Goal: Task Accomplishment & Management: Use online tool/utility

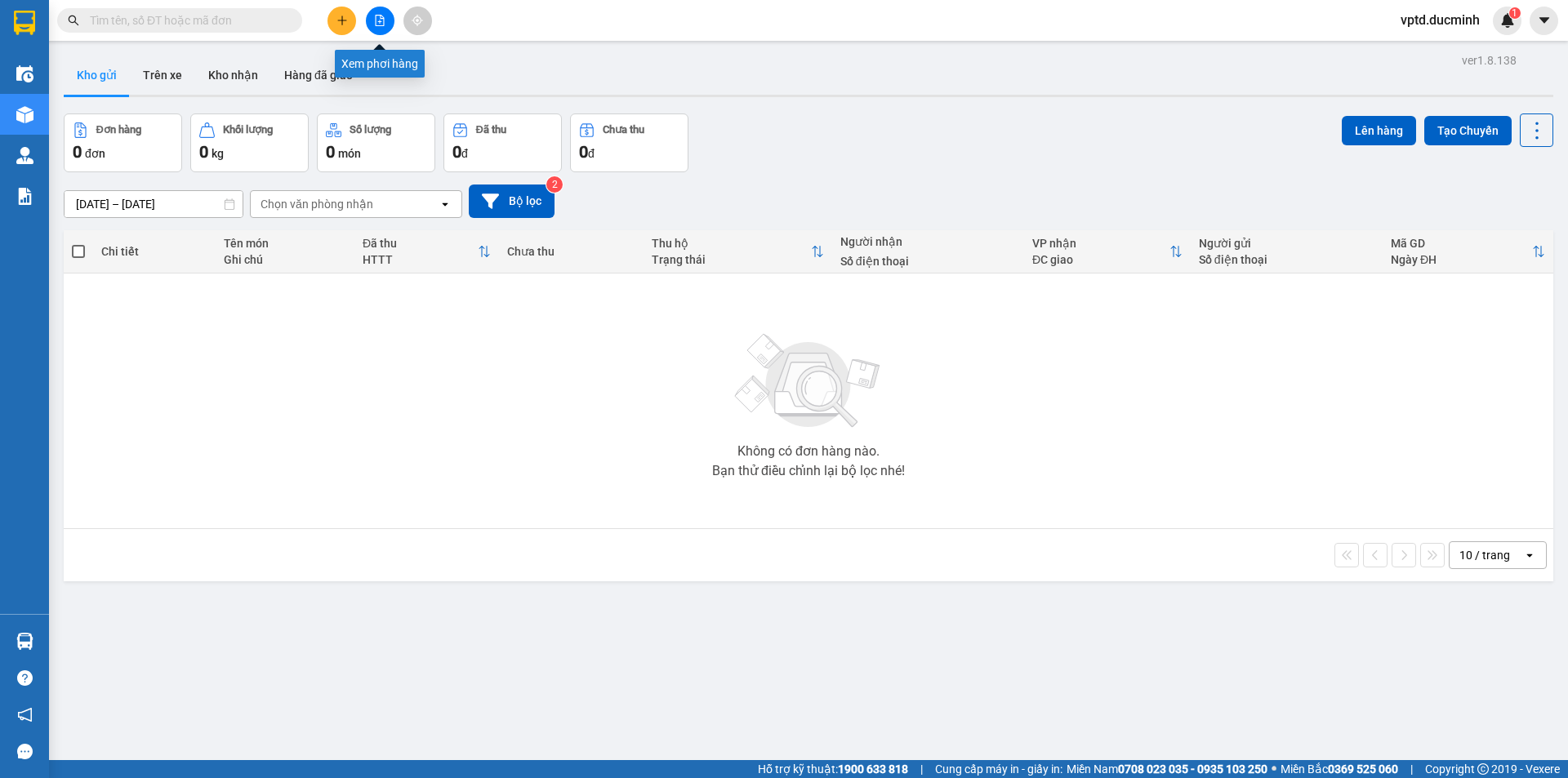
click at [380, 22] on icon "file-add" at bounding box center [380, 20] width 9 height 11
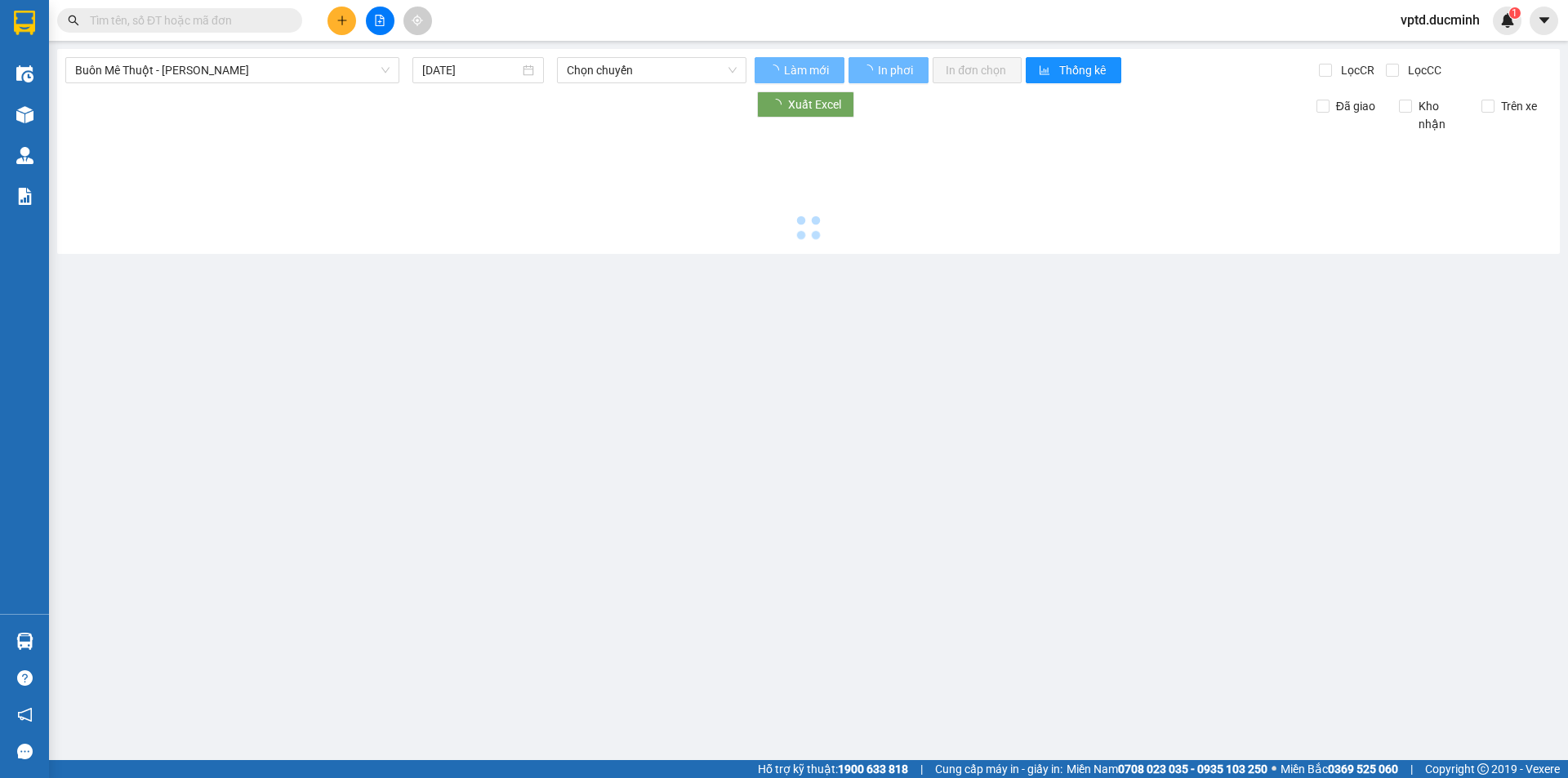
type input "14/08/2025"
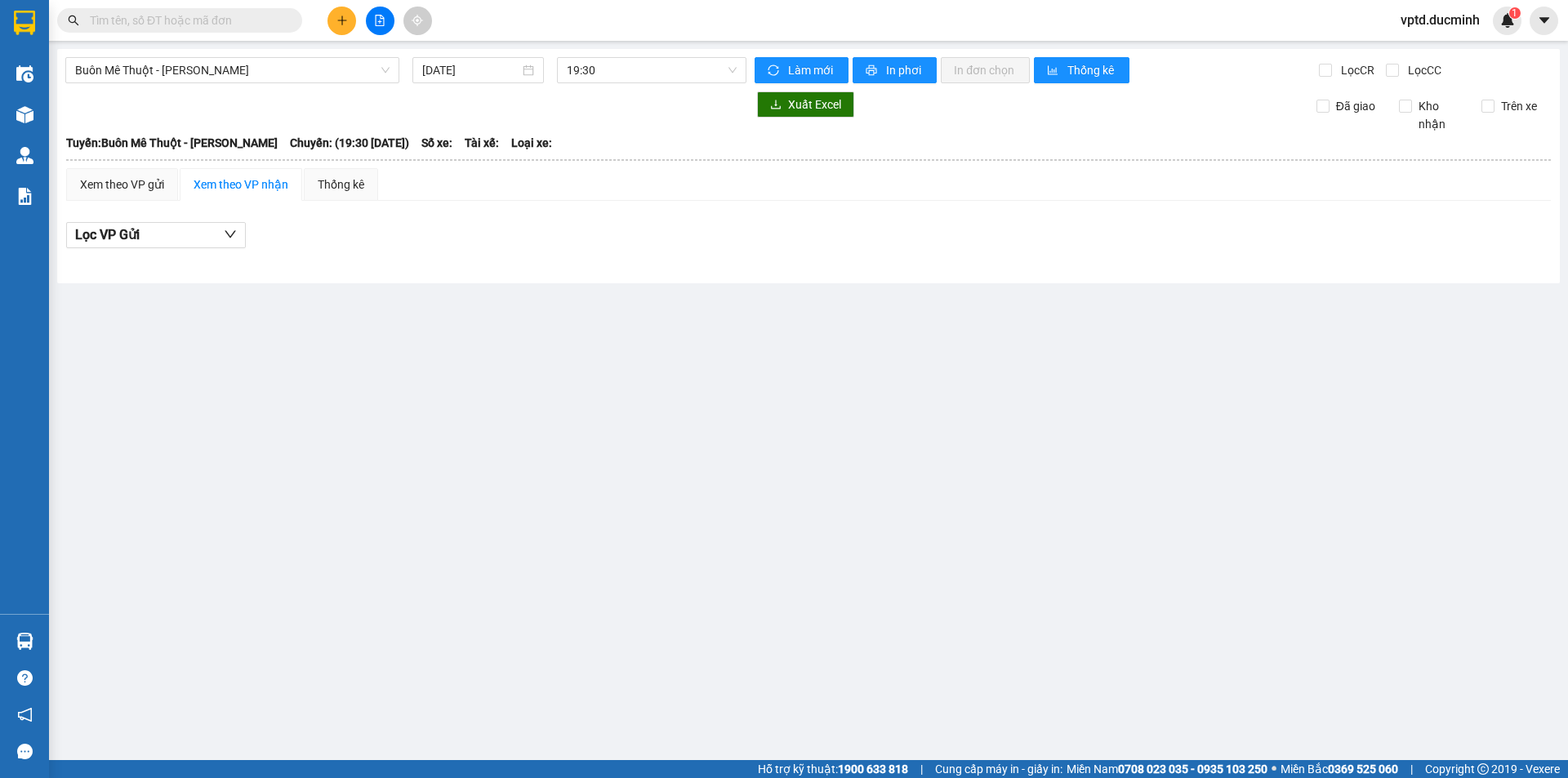
click at [251, 55] on div "Buôn Mê Thuột - Hồ Chí Minh 14/08/2025 19:30 Làm mới In phơi In đơn chọn Thống …" at bounding box center [809, 166] width 1503 height 235
click at [247, 69] on span "Buôn Mê Thuột - Hồ Chí Minh" at bounding box center [232, 70] width 314 height 25
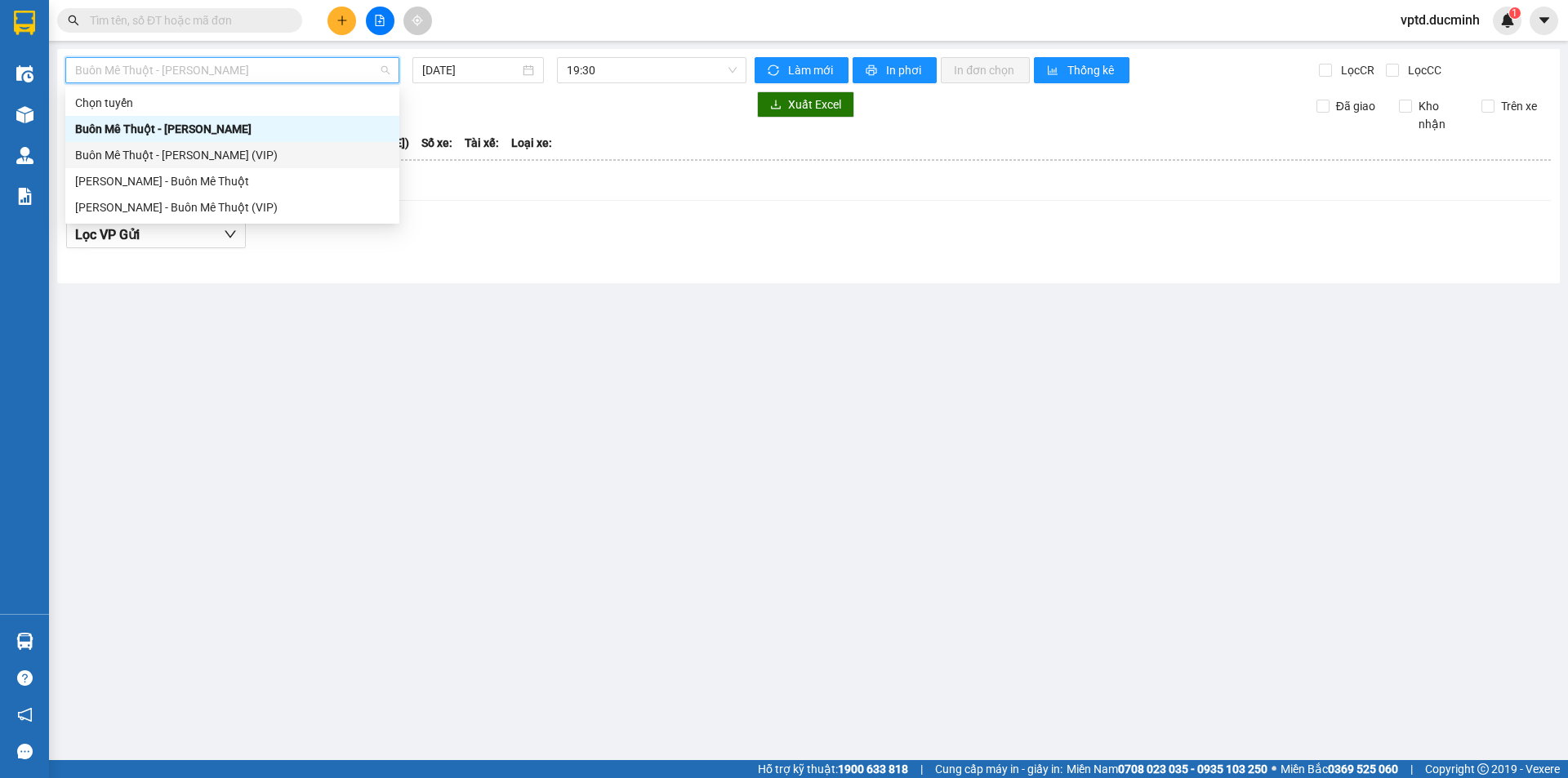
click at [170, 148] on div "Buôn Mê Thuột - Hồ Chí Minh (VIP)" at bounding box center [232, 155] width 314 height 18
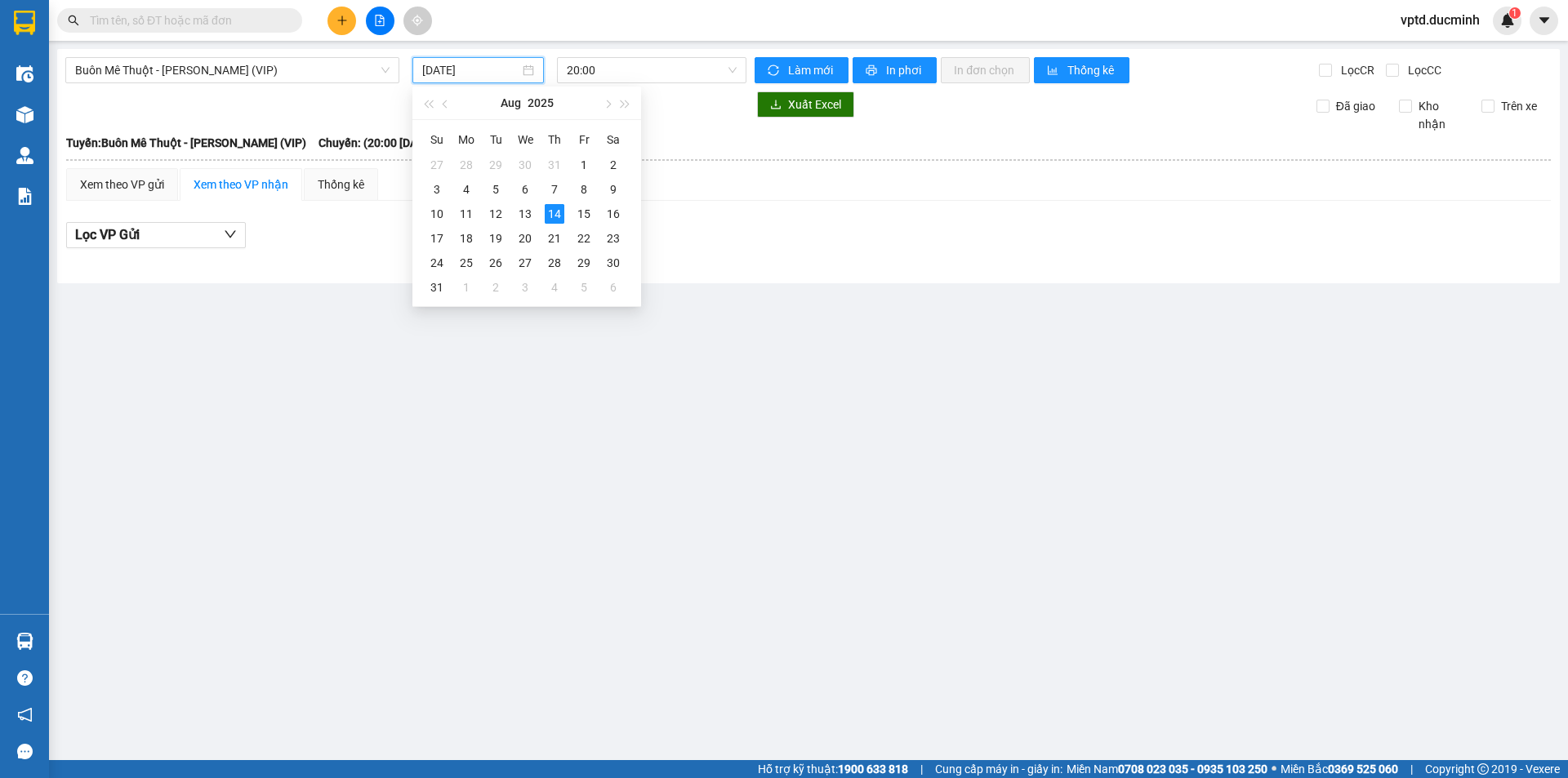
click at [475, 67] on input "14/08/2025" at bounding box center [470, 69] width 97 height 18
click at [526, 205] on div "13" at bounding box center [524, 213] width 20 height 20
type input "13/08/2025"
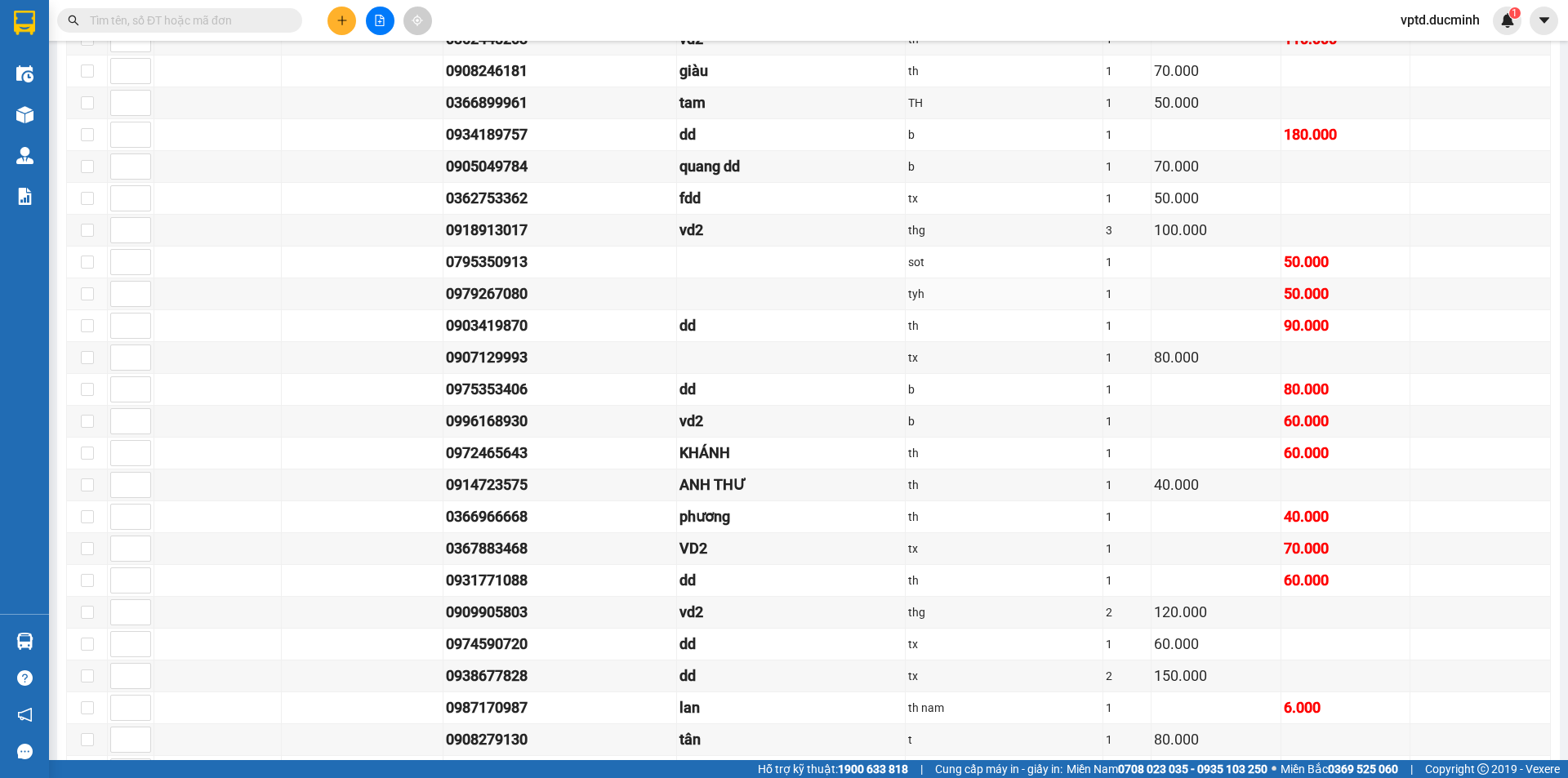
scroll to position [2123, 0]
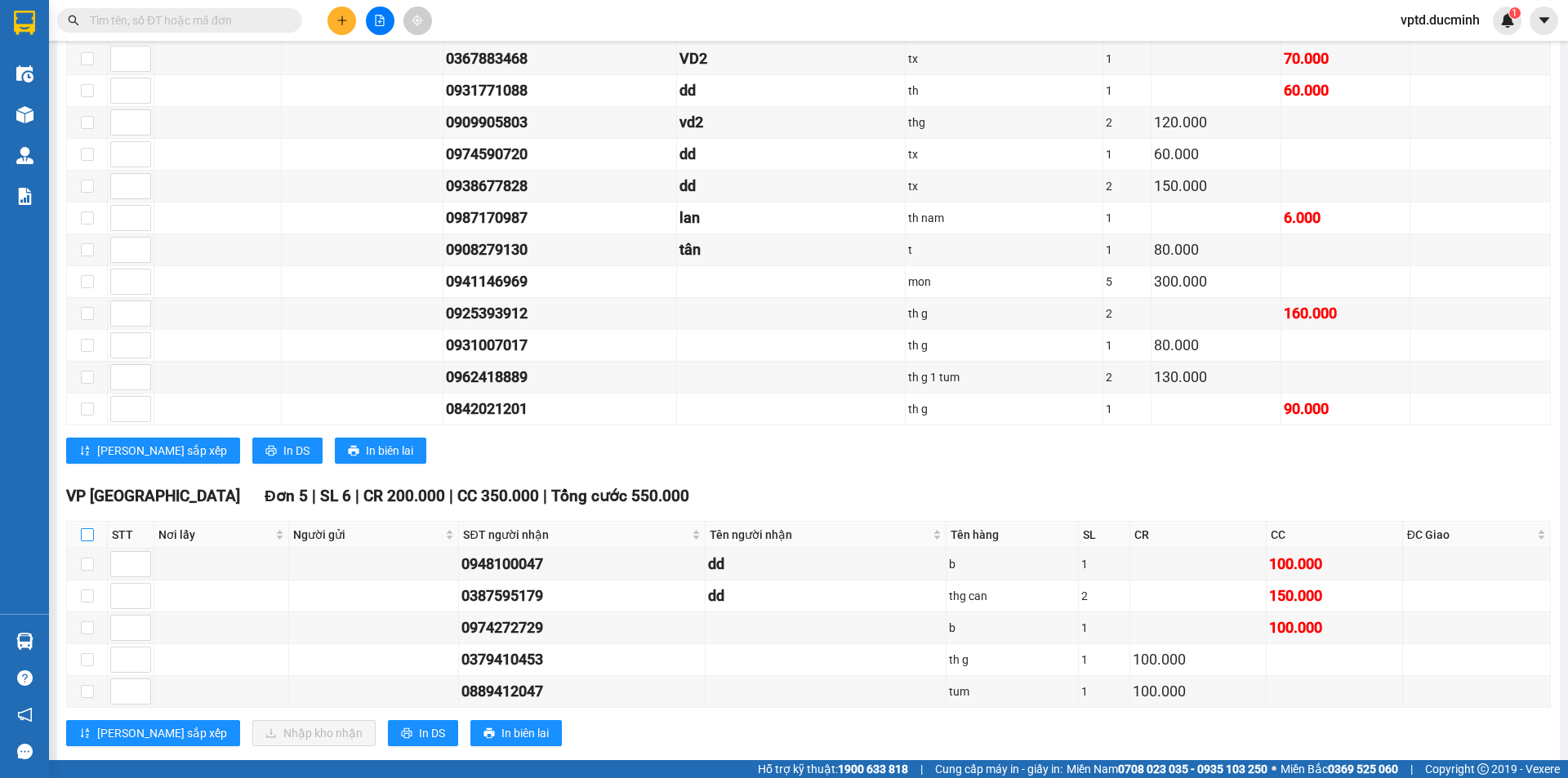
click at [88, 534] on input "checkbox" at bounding box center [87, 535] width 13 height 13
checkbox input "true"
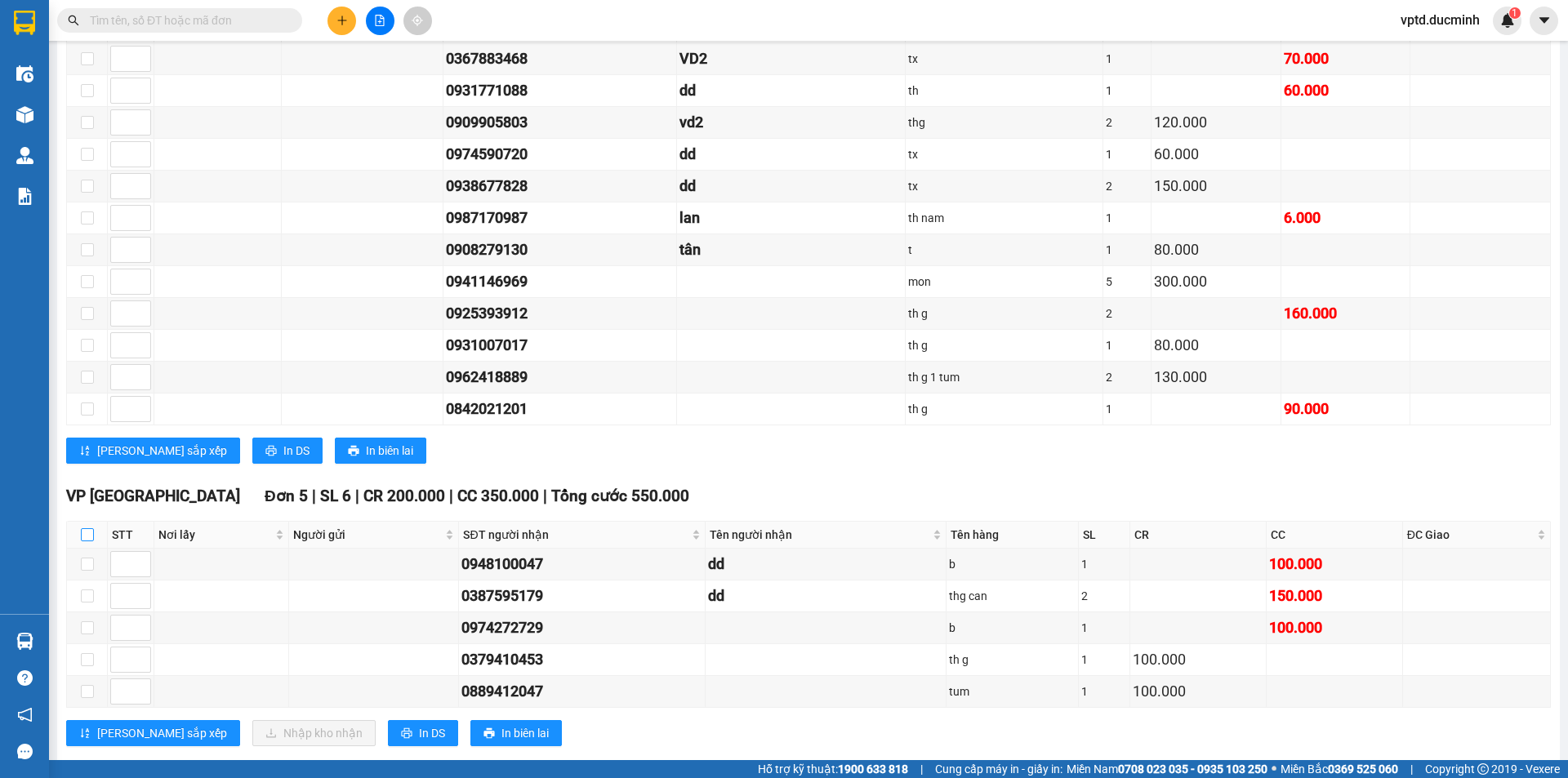
checkbox input "true"
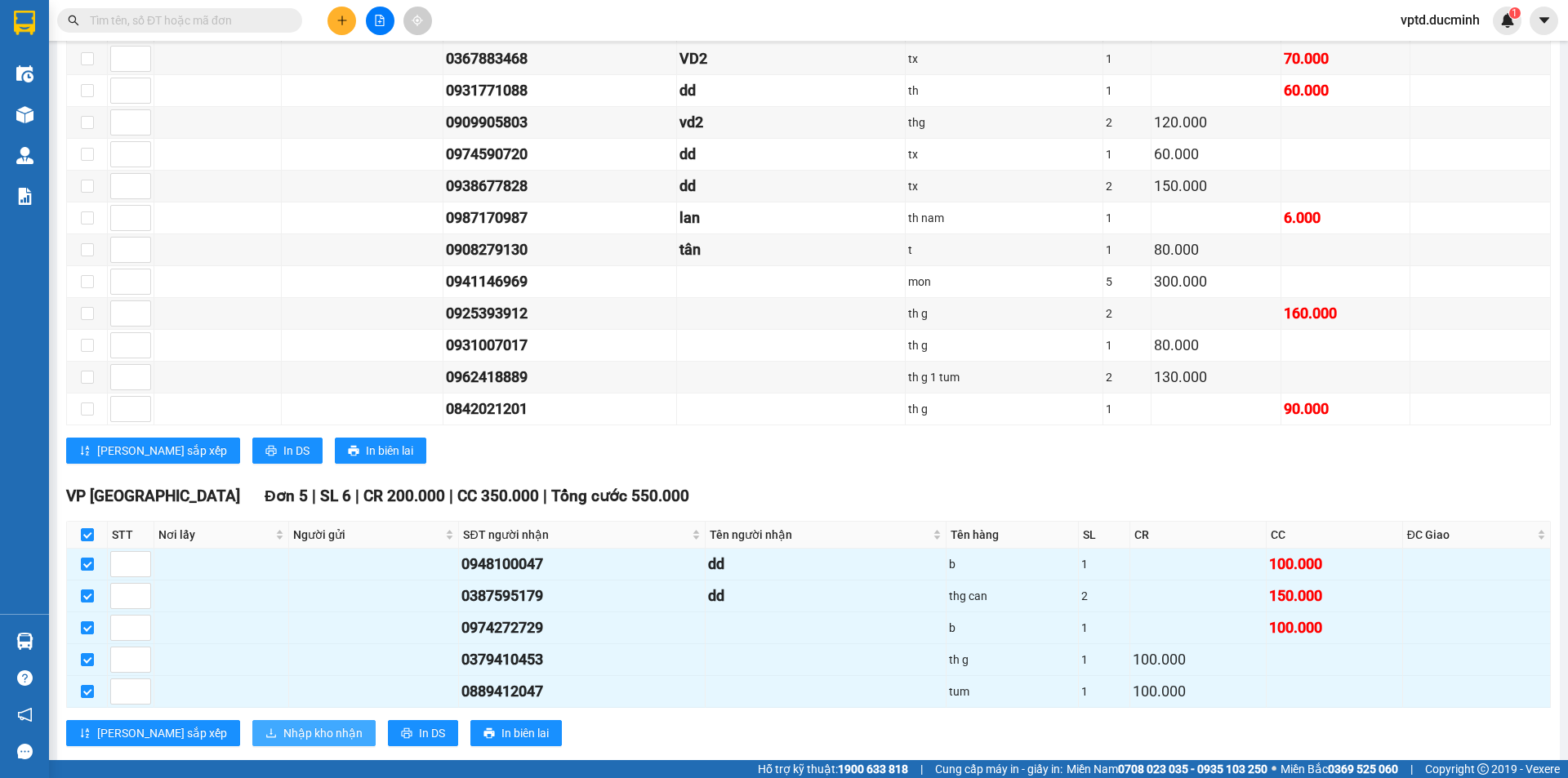
click at [284, 726] on span "Nhập kho nhận" at bounding box center [323, 733] width 79 height 18
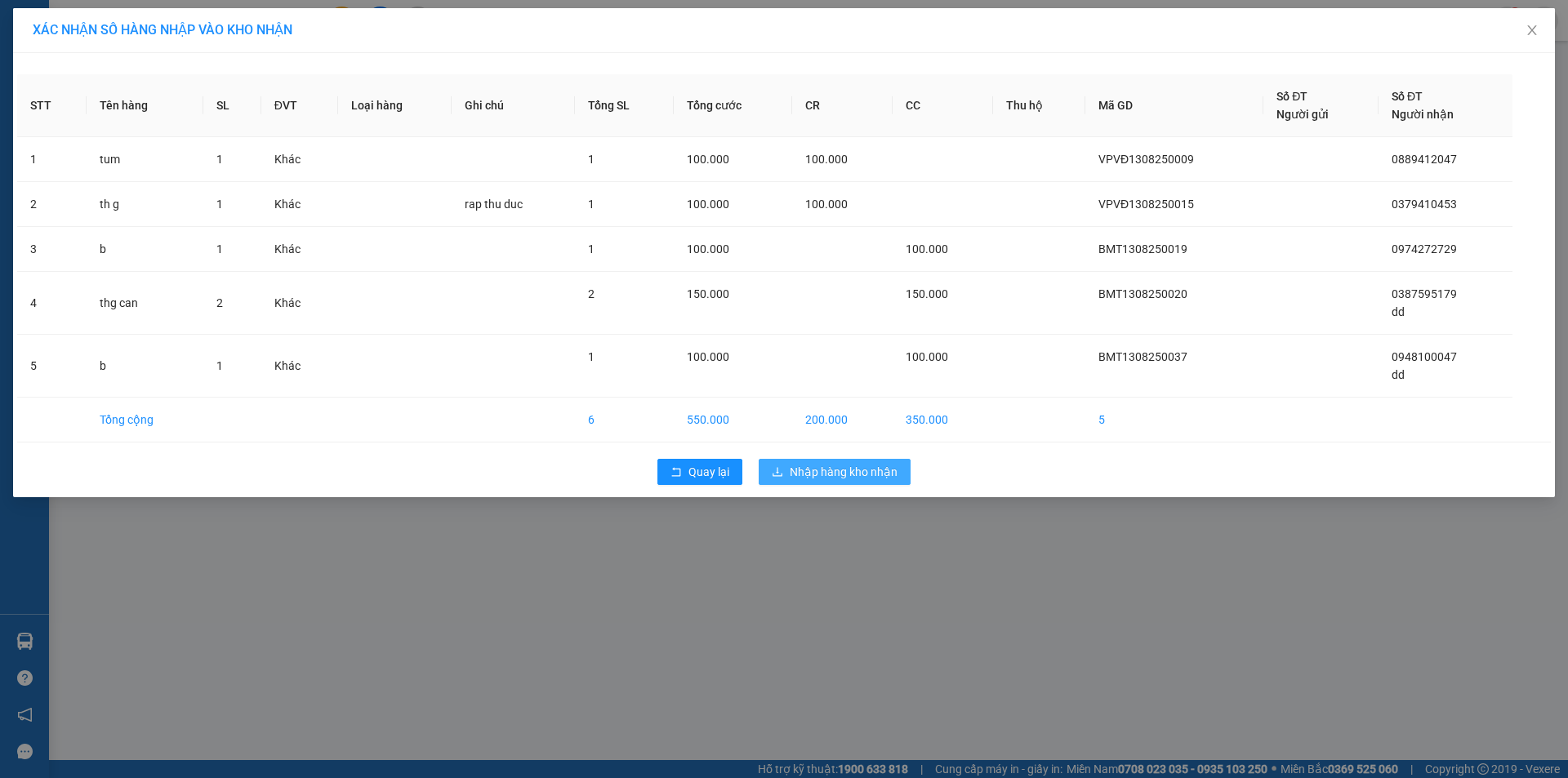
click at [817, 467] on span "Nhập hàng kho nhận" at bounding box center [844, 471] width 108 height 18
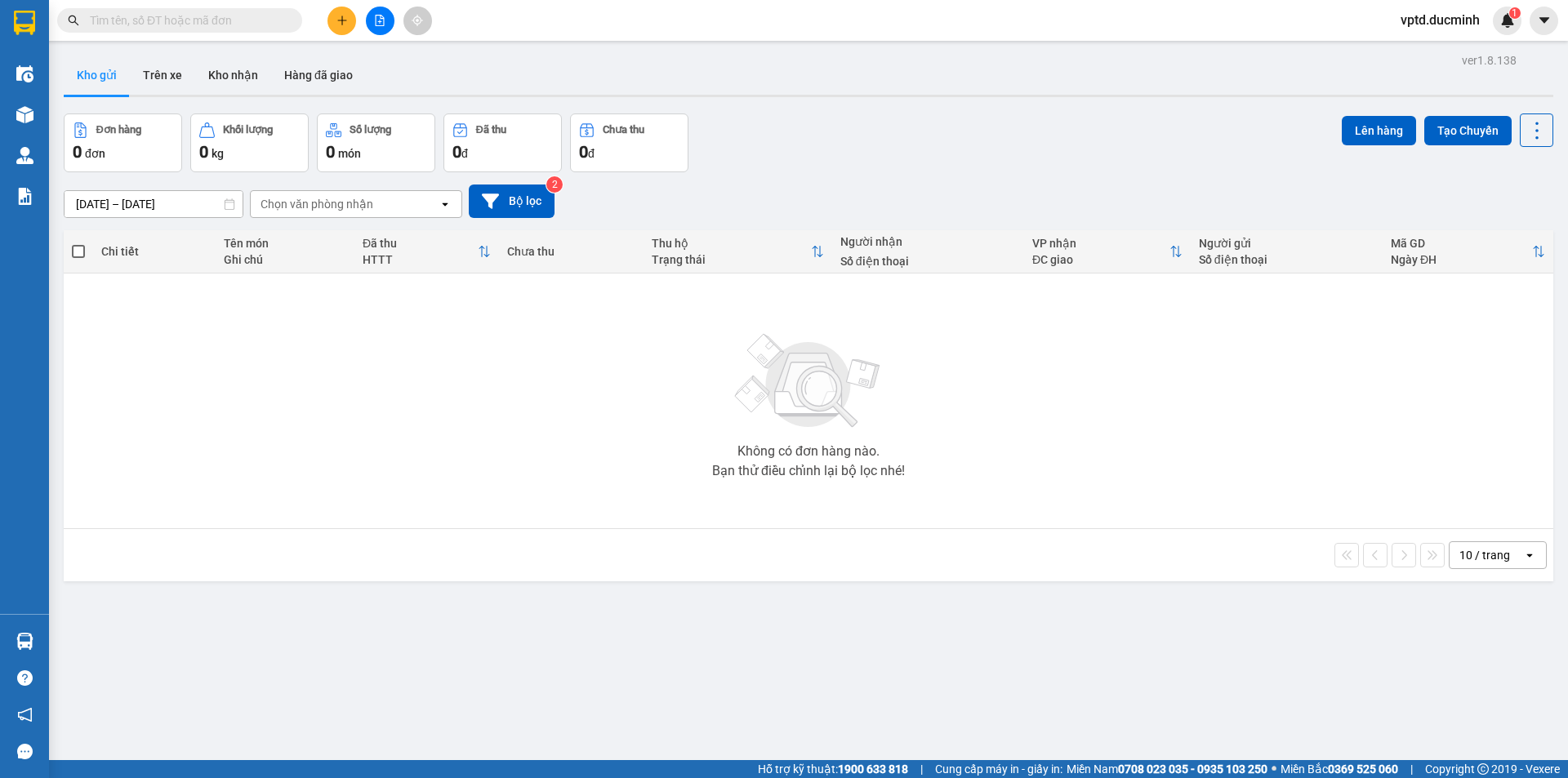
click at [135, 19] on input "text" at bounding box center [186, 20] width 193 height 18
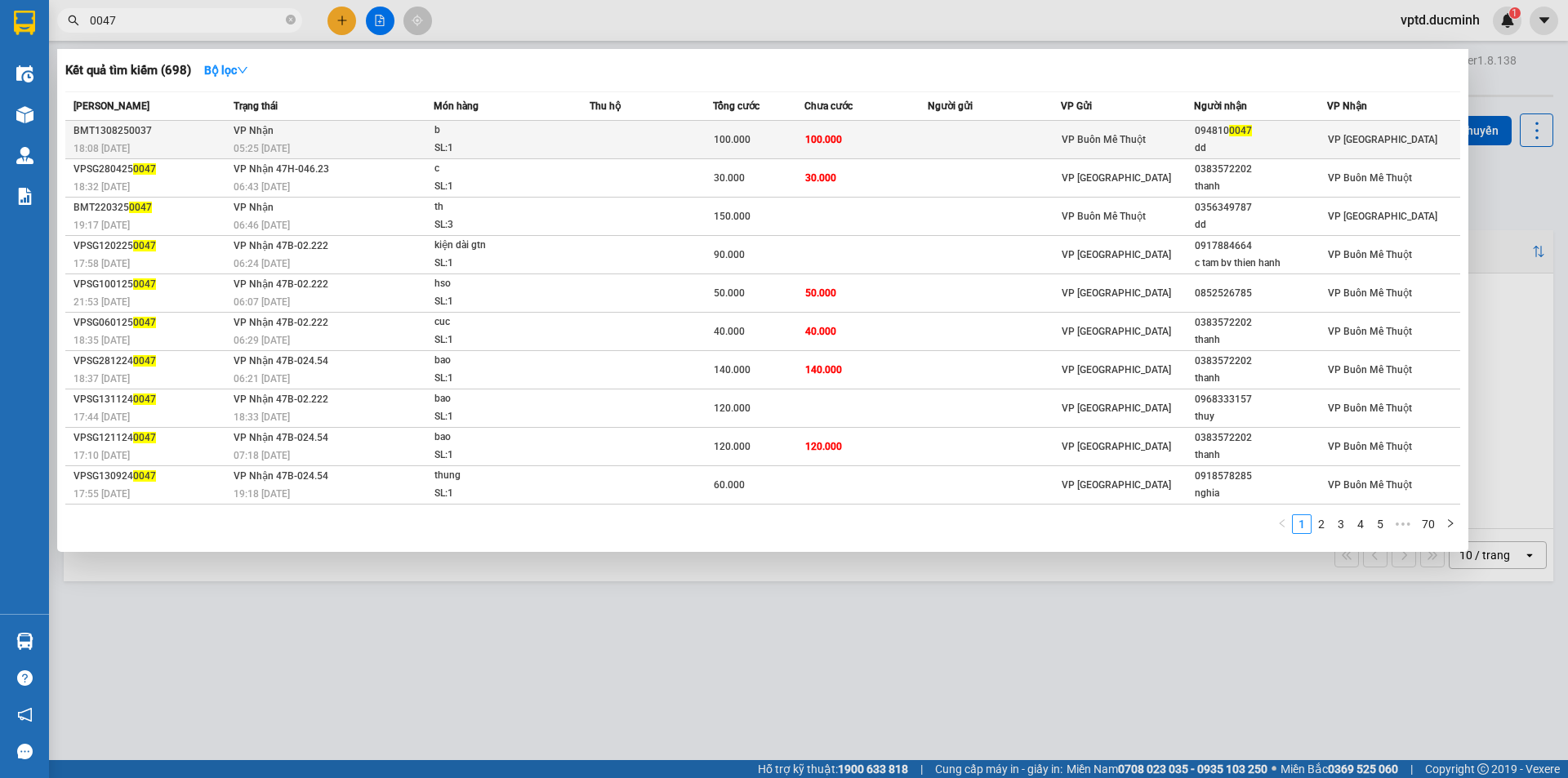
type input "0047"
click at [1214, 127] on div "094810 0047" at bounding box center [1260, 131] width 131 height 17
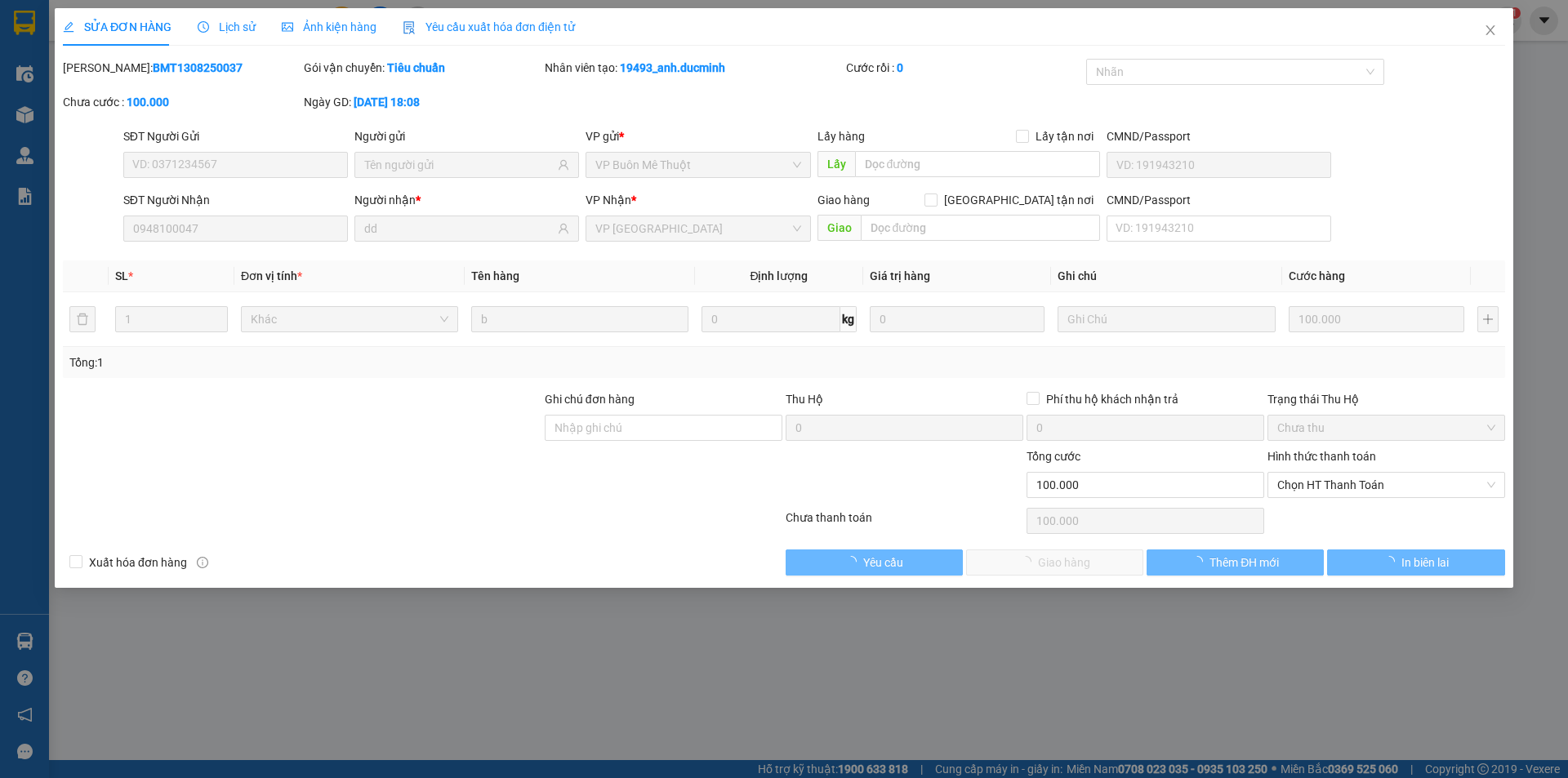
type input "0948100047"
type input "dd"
type input "100.000"
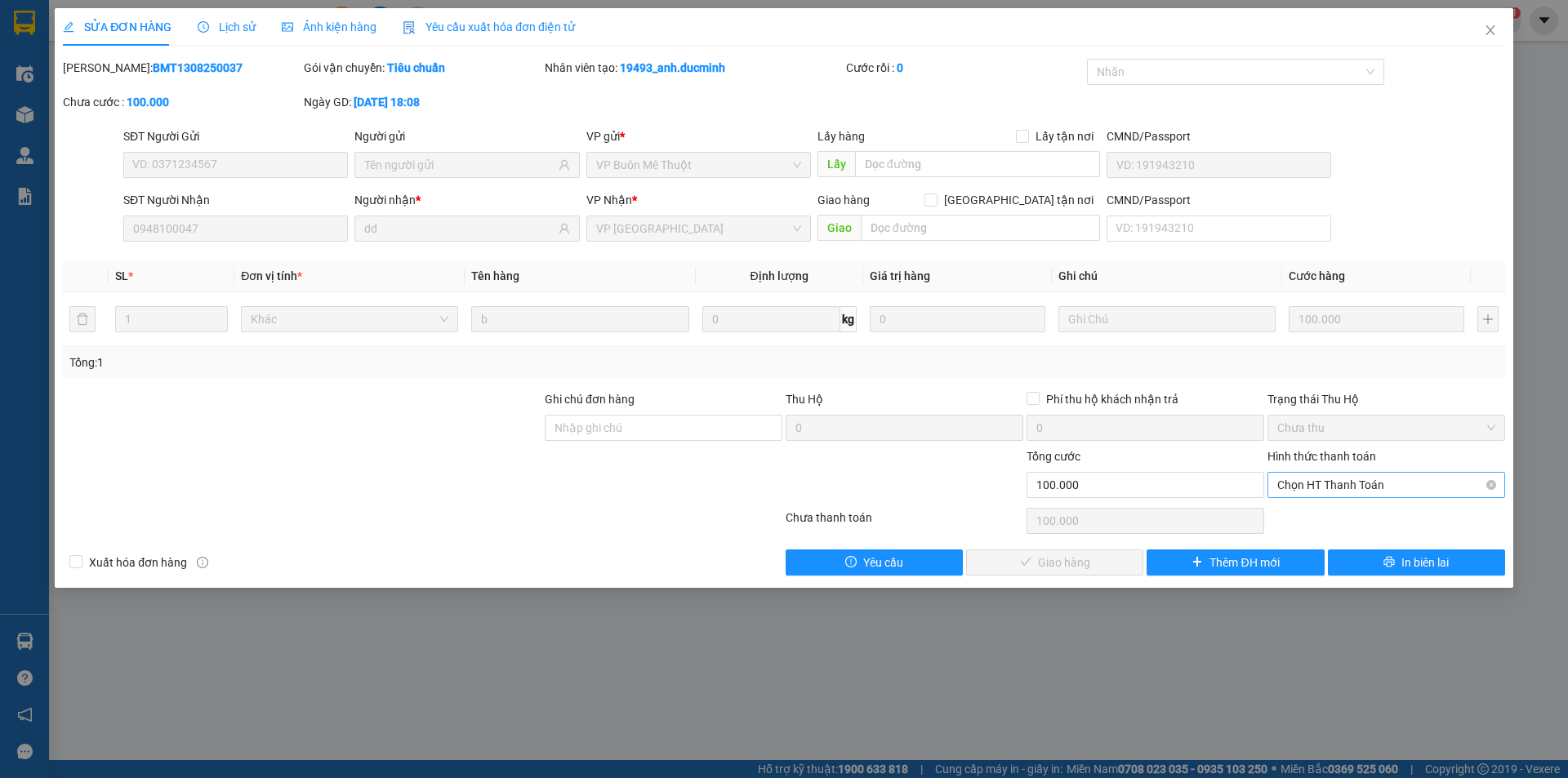
click at [1316, 473] on span "Chọn HT Thanh Toán" at bounding box center [1386, 485] width 218 height 25
click at [1330, 513] on div "Tại văn phòng" at bounding box center [1386, 518] width 218 height 18
type input "0"
click at [1055, 562] on span "Giao hàng" at bounding box center [1063, 562] width 52 height 18
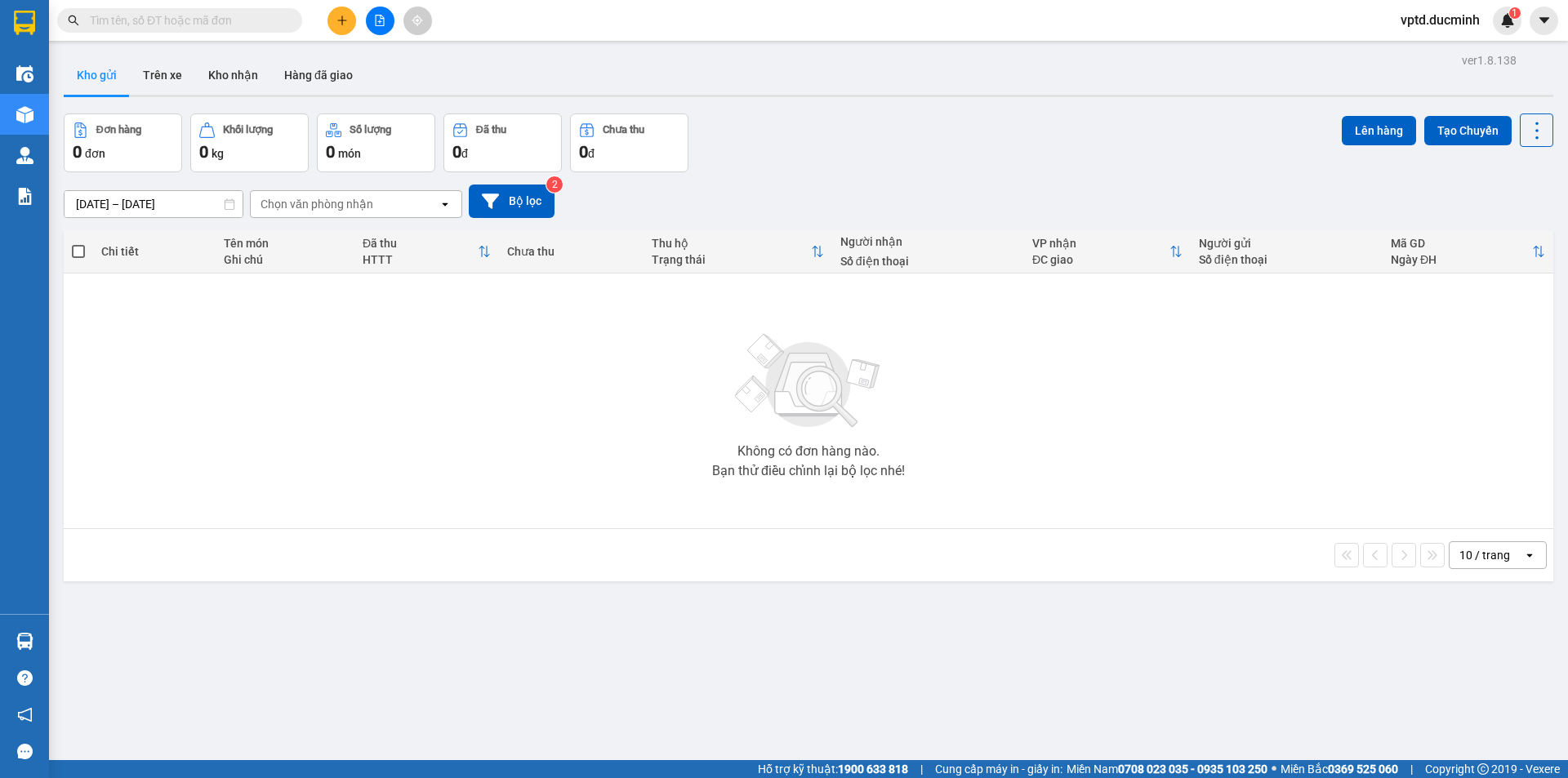
click at [376, 21] on icon "file-add" at bounding box center [379, 20] width 11 height 11
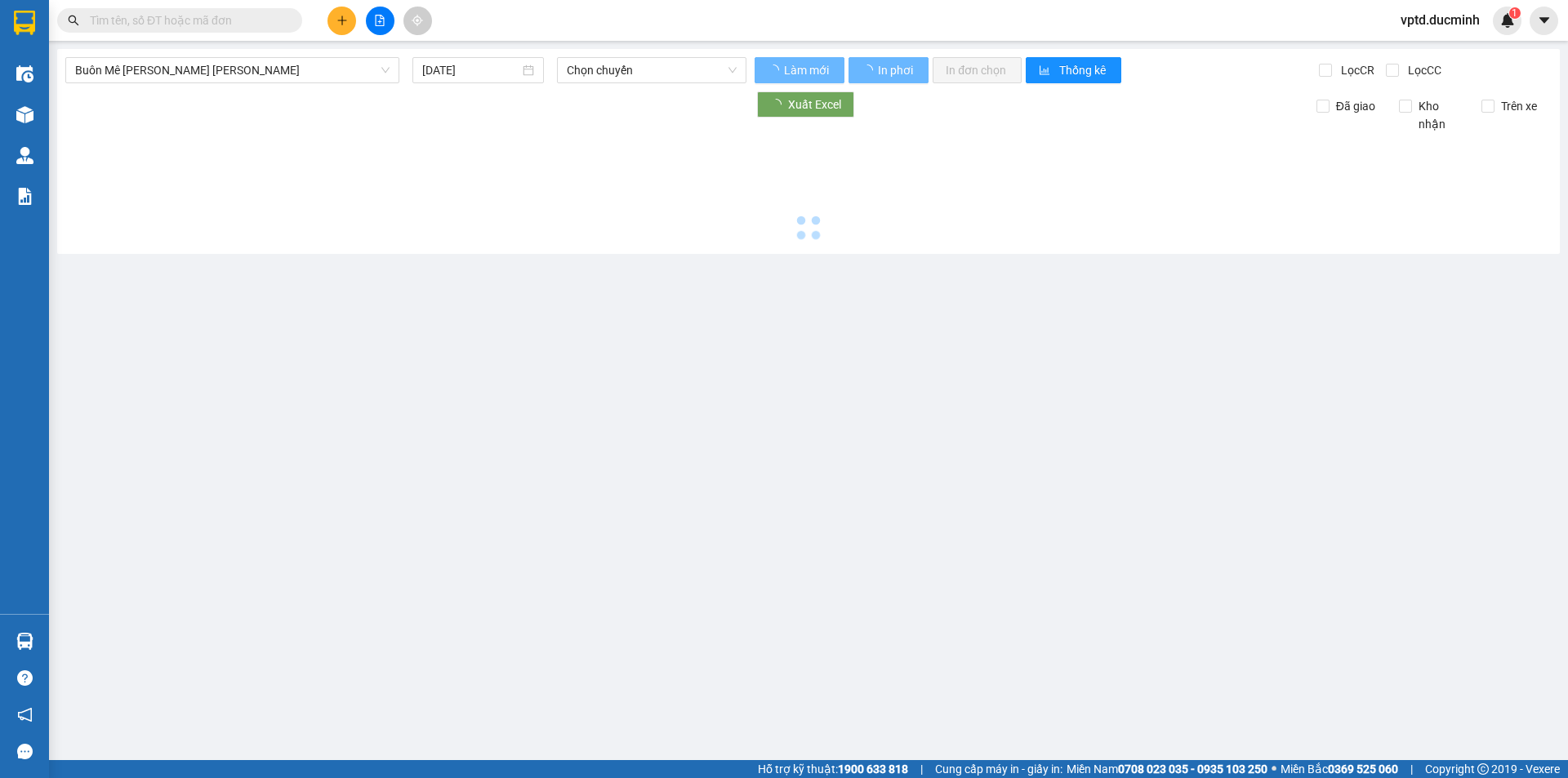
type input "14/08/2025"
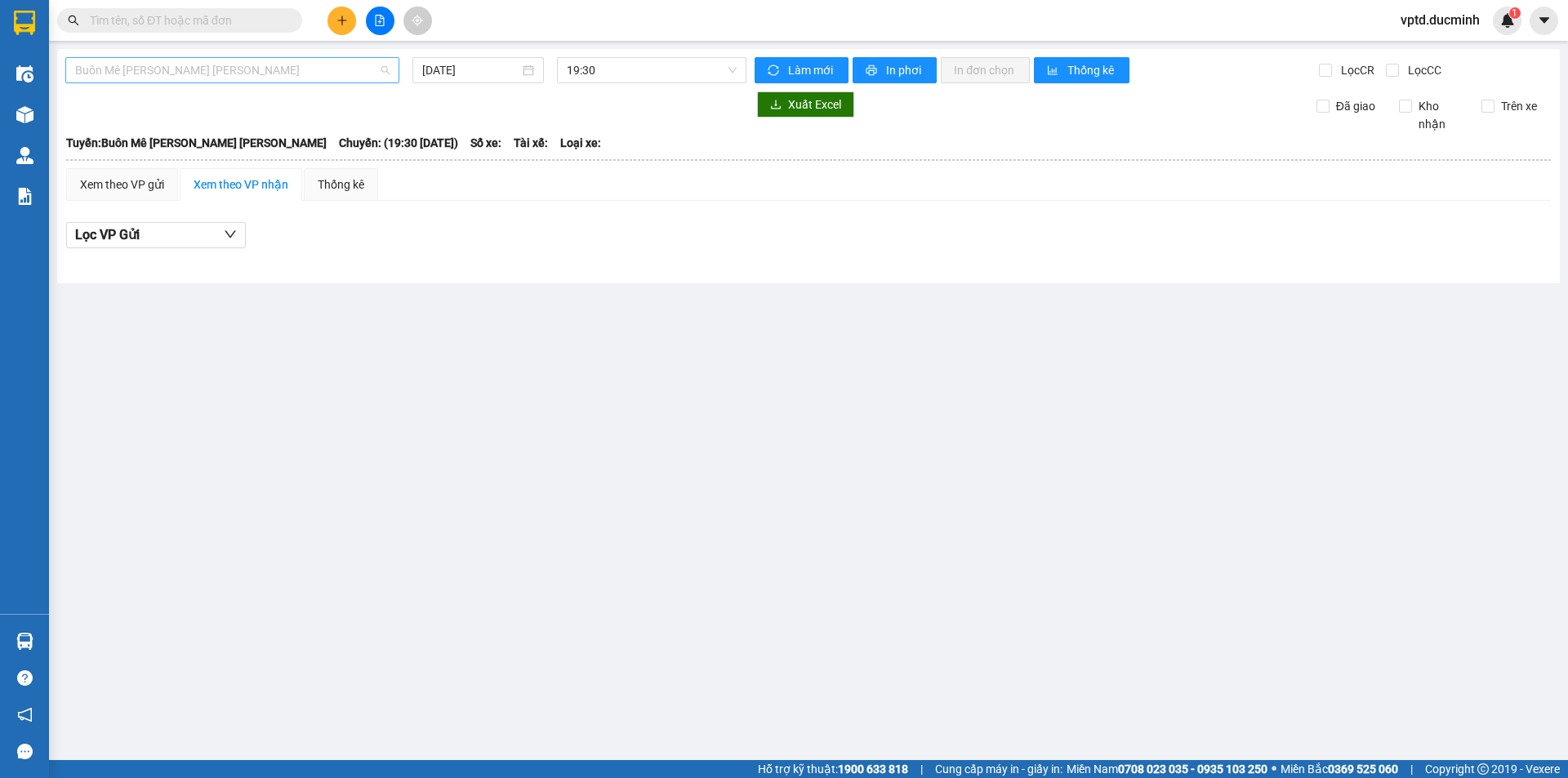
click at [341, 69] on span "Buôn Mê Thuột - Hồ Chí Minh" at bounding box center [232, 70] width 314 height 25
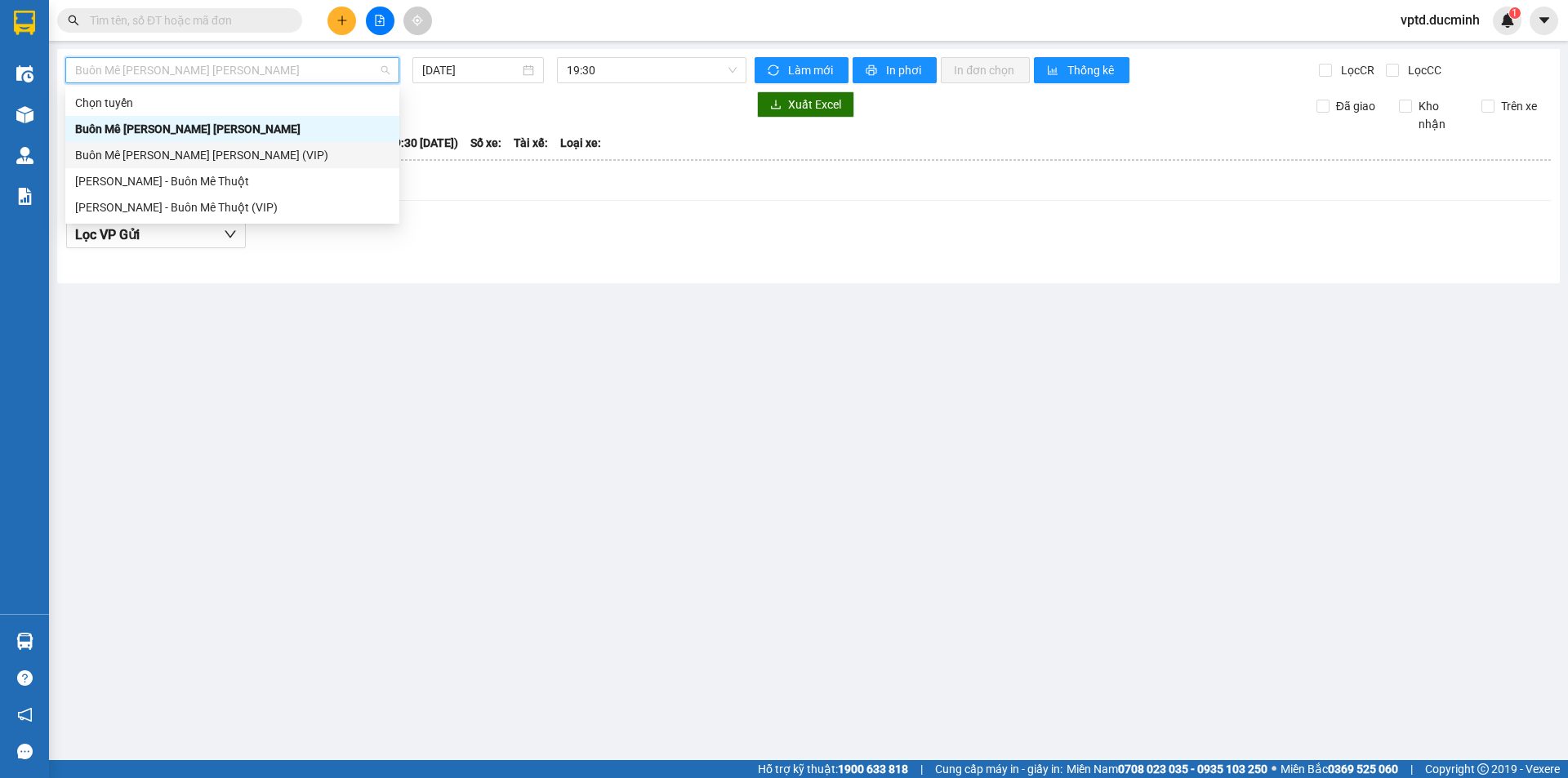
click at [213, 148] on div "Buôn Mê Thuột - Hồ Chí Minh (VIP)" at bounding box center [232, 155] width 314 height 18
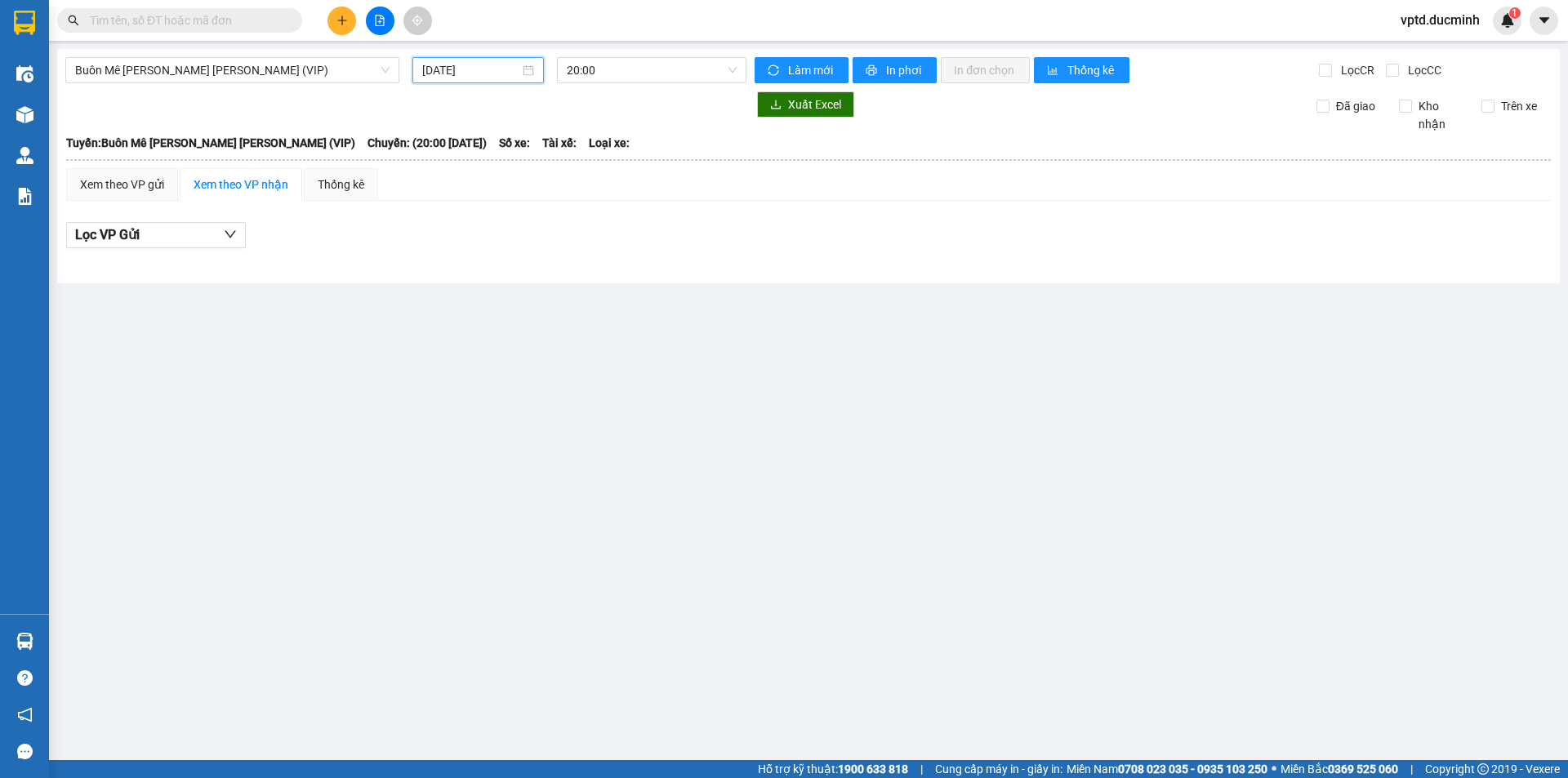
click at [504, 75] on input "14/08/2025" at bounding box center [470, 69] width 97 height 18
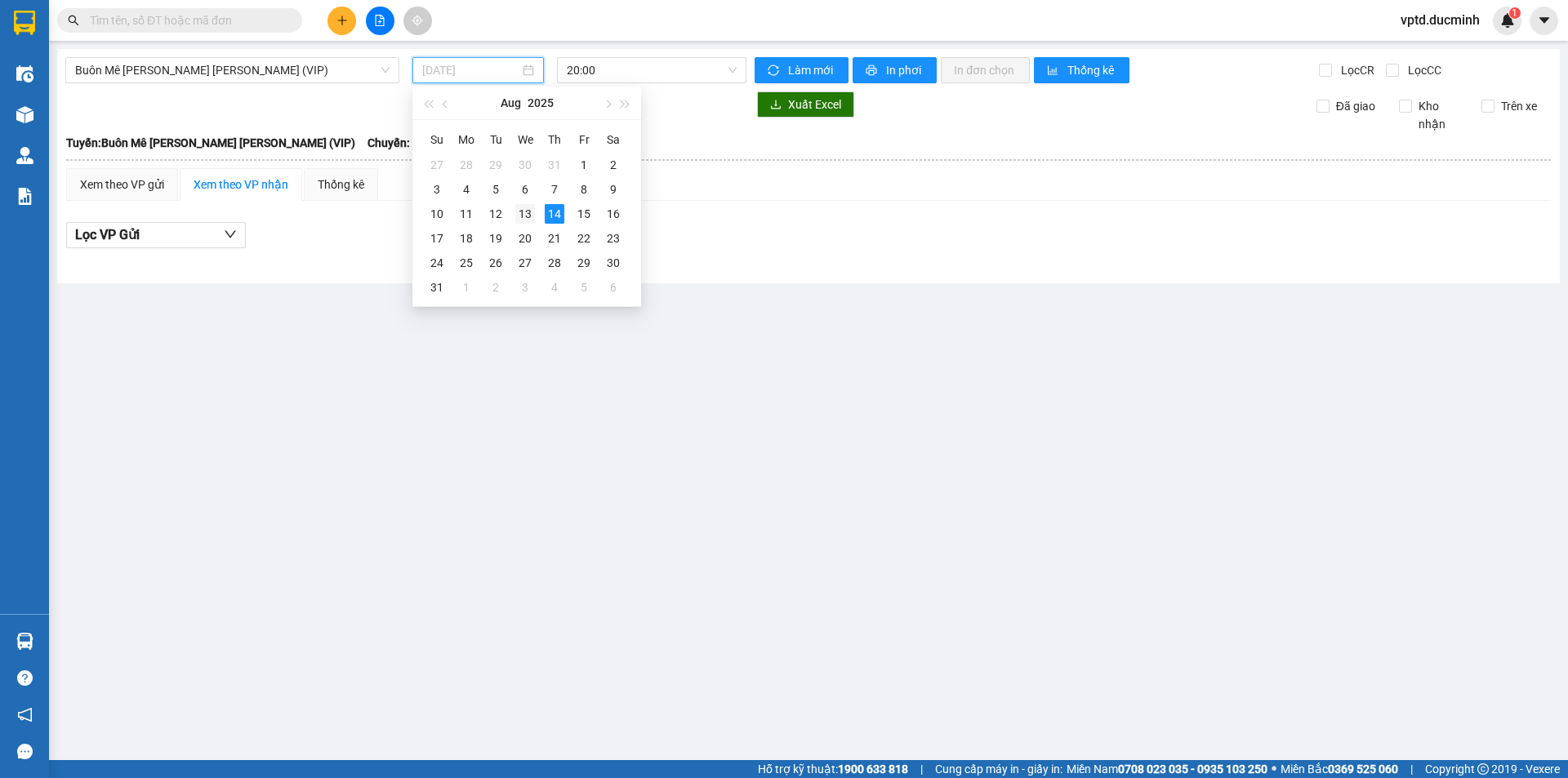
click at [519, 210] on div "13" at bounding box center [524, 213] width 20 height 20
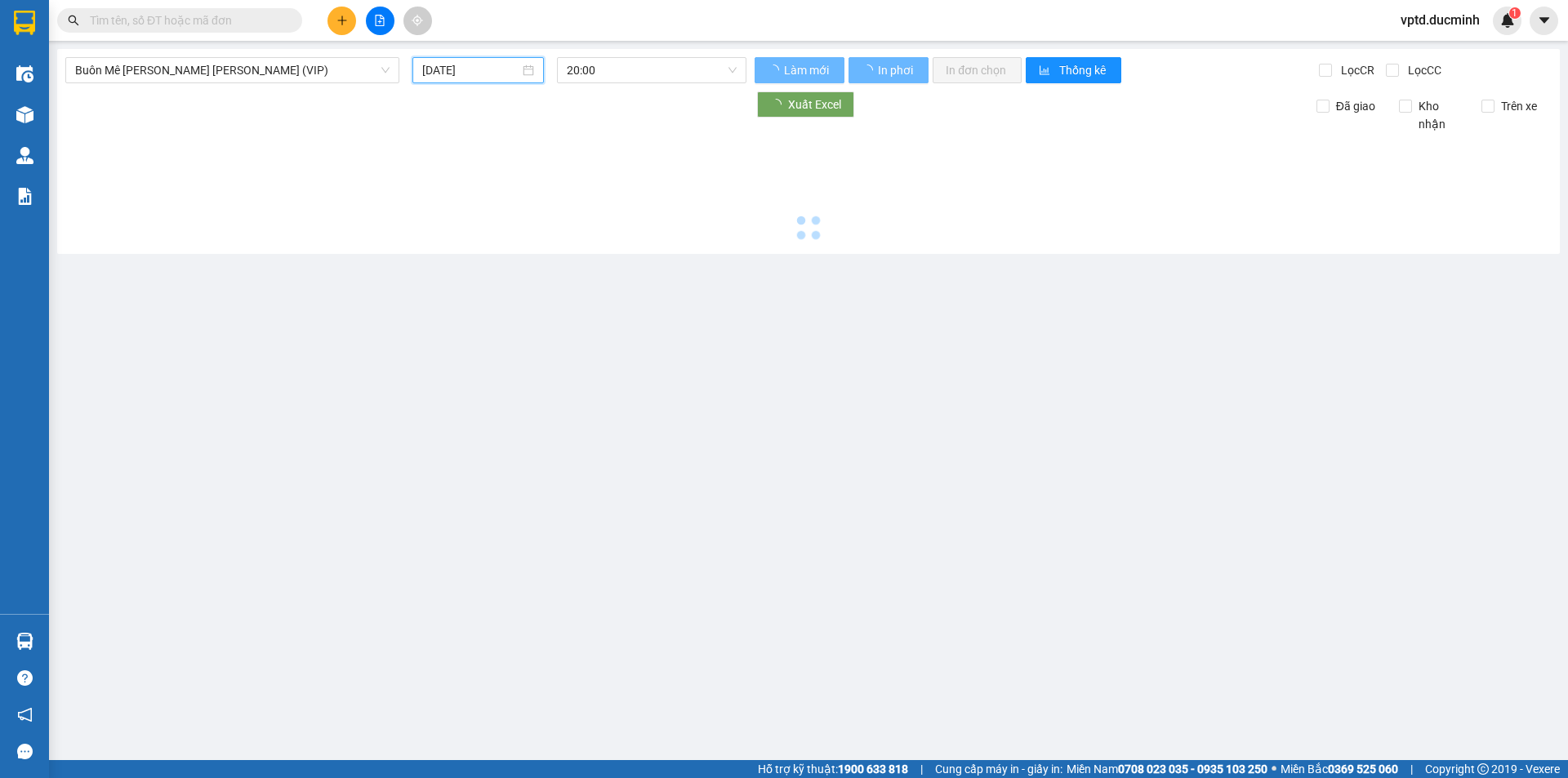
type input "13/08/2025"
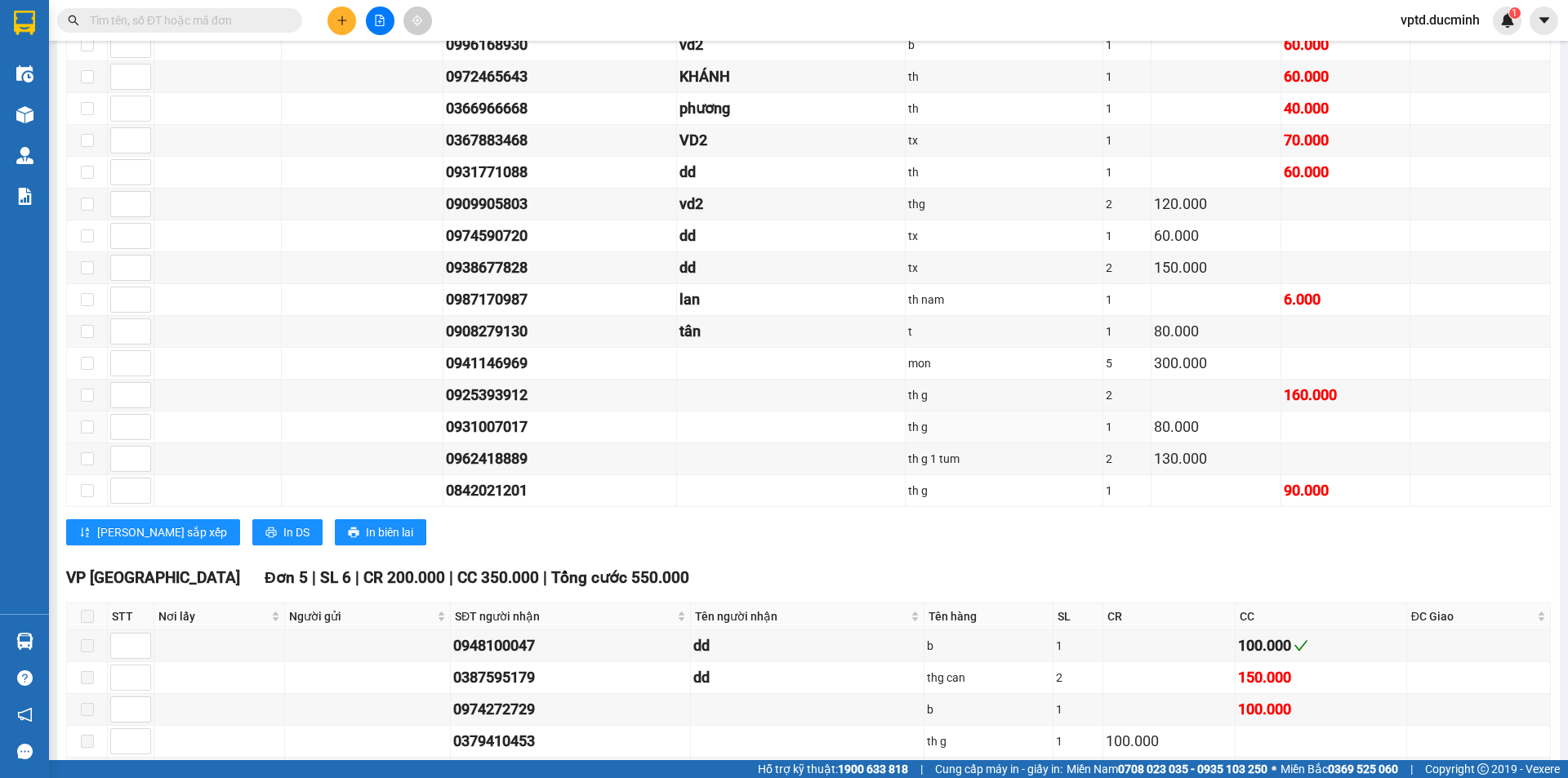
scroll to position [2155, 0]
